Goal: Information Seeking & Learning: Learn about a topic

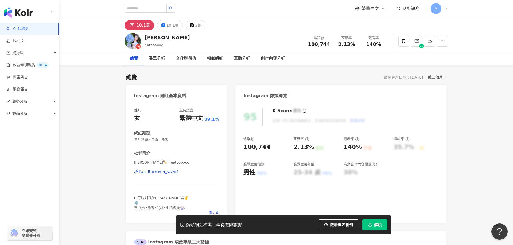
click at [179, 173] on div "https://www.instagram.com/eatoooooo/" at bounding box center [159, 172] width 39 height 5
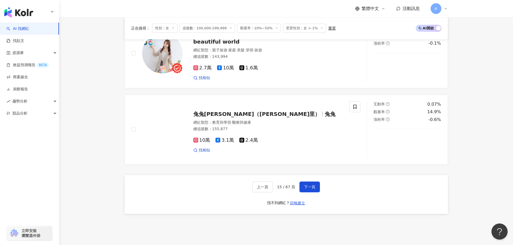
scroll to position [959, 0]
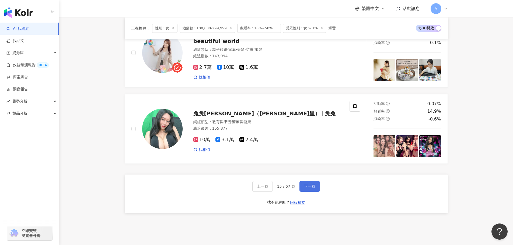
click at [315, 183] on button "下一頁" at bounding box center [310, 186] width 20 height 11
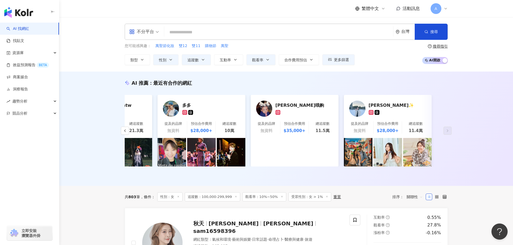
scroll to position [132, 0]
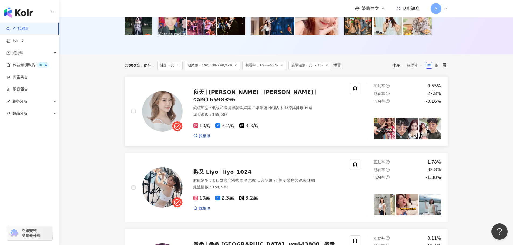
click at [217, 95] on div "秋天 Miki 羅慕珊 sam16598396 網紅類型 ： 氣候和環境 · 藝術與娛樂 · 日常話題 · 命理占卜 · 醫療與健康 · 旅遊 總追蹤數 ： …" at bounding box center [263, 111] width 161 height 55
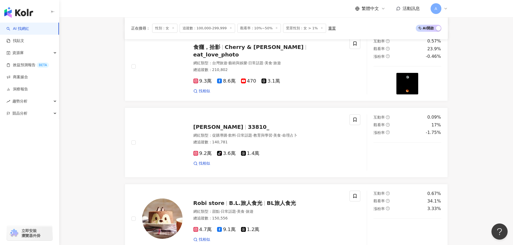
scroll to position [941, 0]
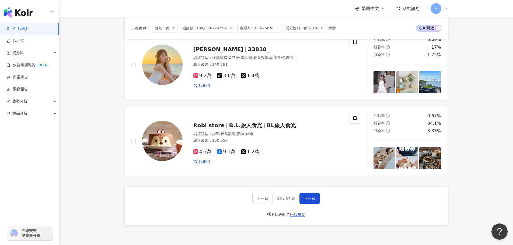
click at [310, 195] on div "上一頁 16 / 67 頁 下一頁 找不到網紅？ 回報建立" at bounding box center [286, 206] width 323 height 39
click at [312, 198] on button "下一頁" at bounding box center [310, 198] width 20 height 11
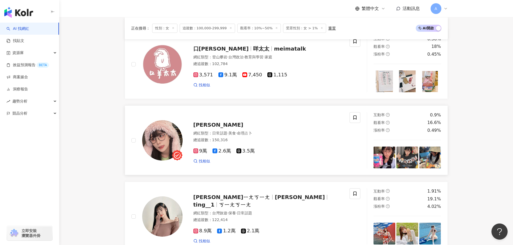
scroll to position [179, 0]
click at [200, 128] on span "張璃" at bounding box center [218, 125] width 50 height 6
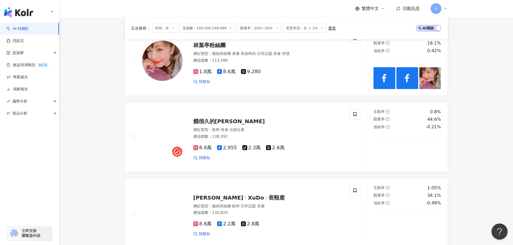
scroll to position [795, 0]
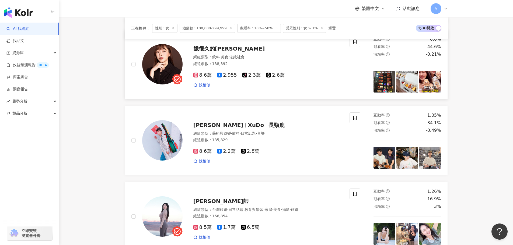
click at [205, 55] on div "網紅類型 ： 飲料 · 美食 · 法政社會" at bounding box center [268, 57] width 150 height 5
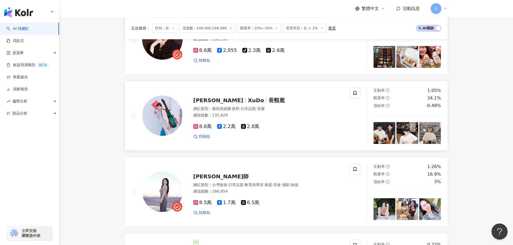
scroll to position [820, 0]
click at [209, 97] on span "許淨淳" at bounding box center [218, 100] width 50 height 6
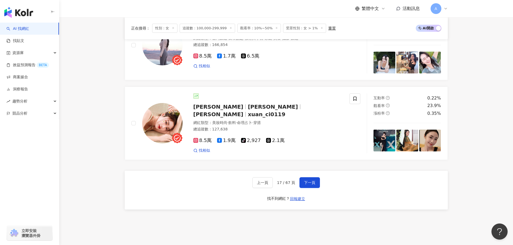
scroll to position [883, 0]
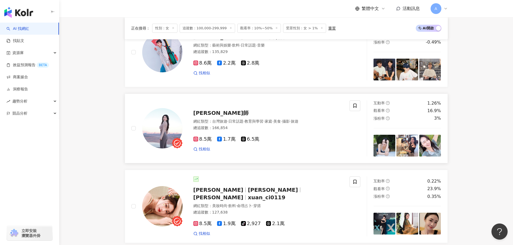
click at [208, 114] on span "張靜護理師" at bounding box center [220, 113] width 55 height 6
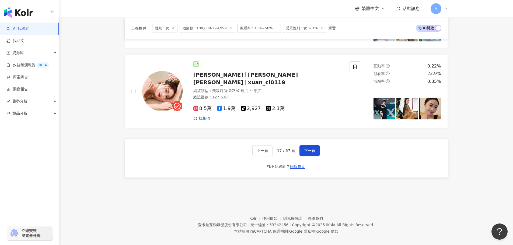
scroll to position [998, 0]
click at [310, 149] on span "下一頁" at bounding box center [309, 151] width 11 height 4
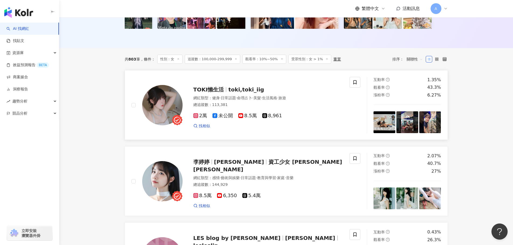
scroll to position [138, 0]
click at [271, 170] on span "資工少女 李婷婷 🧚 Lee Ting Ting" at bounding box center [267, 166] width 149 height 14
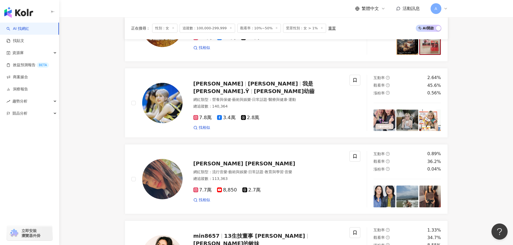
scroll to position [826, 0]
click at [231, 165] on span "游宇潼 Eileen Yo" at bounding box center [244, 164] width 102 height 6
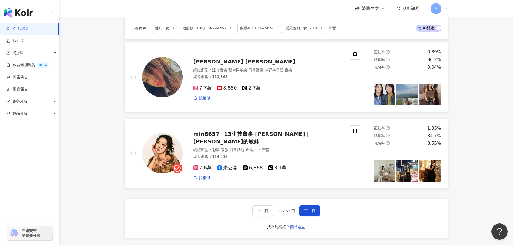
scroll to position [928, 0]
click at [305, 213] on span "下一頁" at bounding box center [309, 211] width 11 height 4
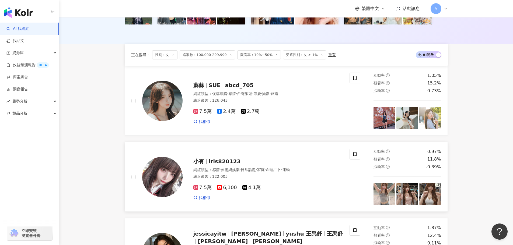
scroll to position [268, 0]
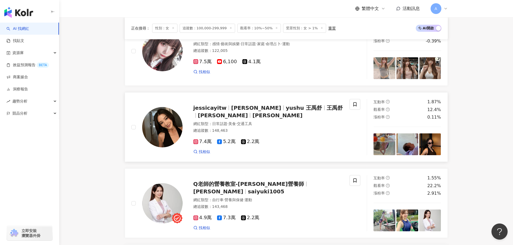
click at [239, 111] on span "Jessica 王禹舒" at bounding box center [256, 108] width 50 height 6
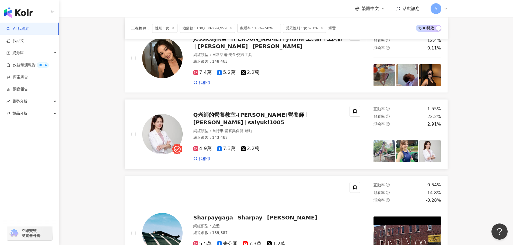
scroll to position [338, 0]
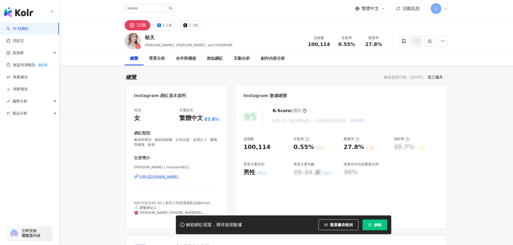
click at [177, 176] on div "https://www.instagram.com/mushan0612/" at bounding box center [159, 177] width 39 height 5
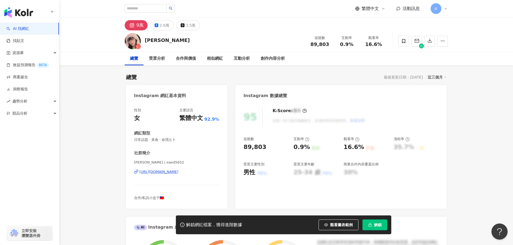
click at [179, 174] on div "https://www.instagram.com/eaed5652/" at bounding box center [159, 172] width 39 height 5
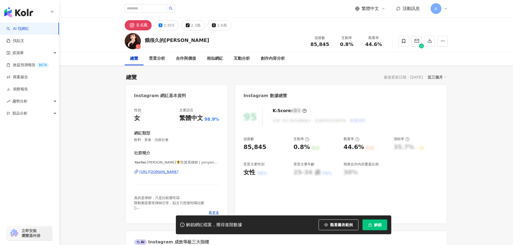
click at [179, 172] on div "https://www.instagram.com/yenyen_chiang/" at bounding box center [159, 172] width 39 height 5
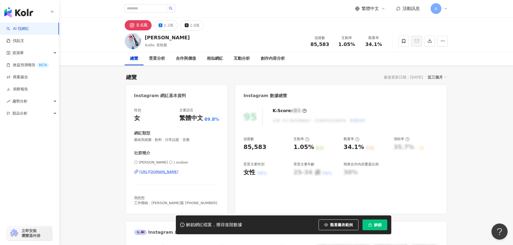
drag, startPoint x: 174, startPoint y: 176, endPoint x: 170, endPoint y: 171, distance: 5.8
click at [174, 176] on div "🌕 許淨淳 XuDo 🌕 | xudoor https://www.instagram.com/xudoor/" at bounding box center [176, 176] width 85 height 32
click at [170, 171] on div "https://www.instagram.com/xudoor/" at bounding box center [159, 172] width 39 height 5
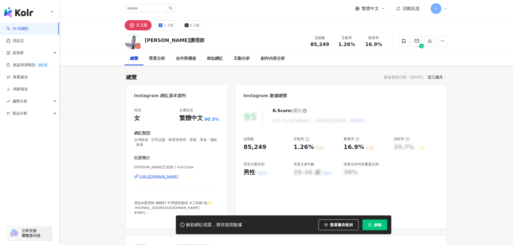
click at [165, 174] on div "張靜工程師 | mm1i2tw https://www.instagram.com/mm1i2tw/" at bounding box center [176, 181] width 85 height 32
click at [167, 177] on div "https://www.instagram.com/mm1i2tw/" at bounding box center [159, 177] width 39 height 5
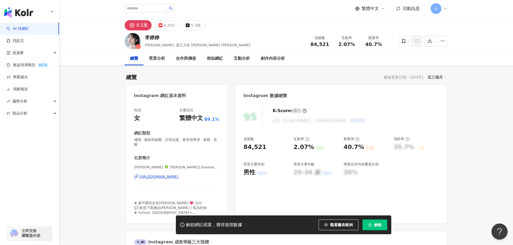
click at [179, 179] on div "https://www.instagram.com/tinaaaaalee/" at bounding box center [159, 177] width 39 height 5
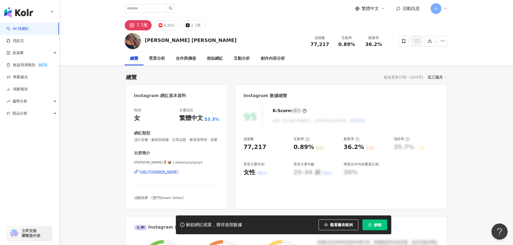
click at [174, 175] on div "https://www.instagram.com/eileenyoyoyoyo/" at bounding box center [159, 172] width 39 height 5
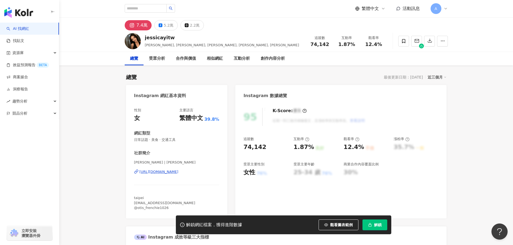
click at [178, 175] on div "[PERSON_NAME] | [PERSON_NAME] [URL][DOMAIN_NAME]" at bounding box center [176, 176] width 85 height 32
drag, startPoint x: 176, startPoint y: 174, endPoint x: 251, endPoint y: 143, distance: 80.4
click at [176, 174] on div "[URL][DOMAIN_NAME]" at bounding box center [159, 172] width 39 height 5
